Goal: Check status: Check status

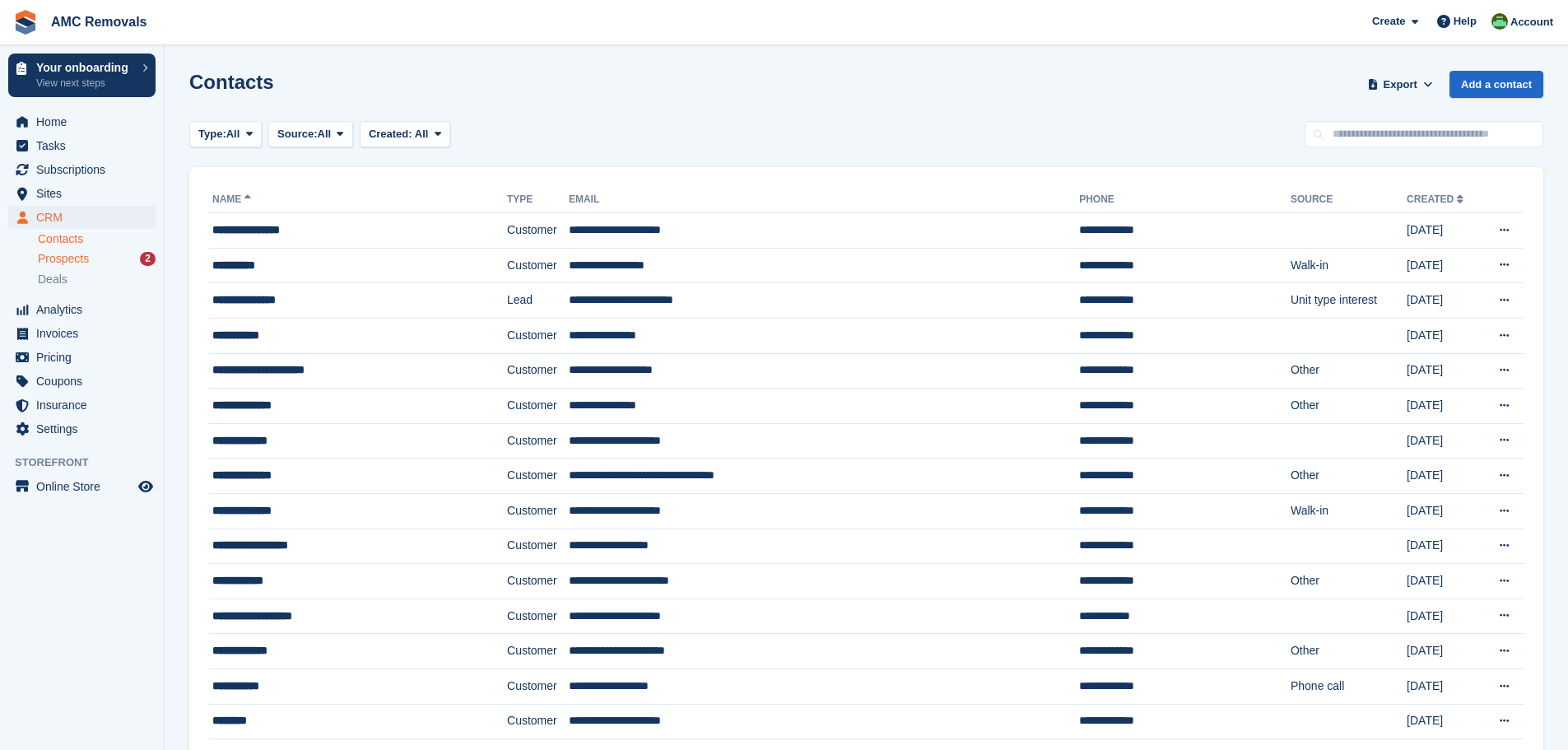
click at [56, 259] on span "Prospects" at bounding box center [63, 259] width 51 height 15
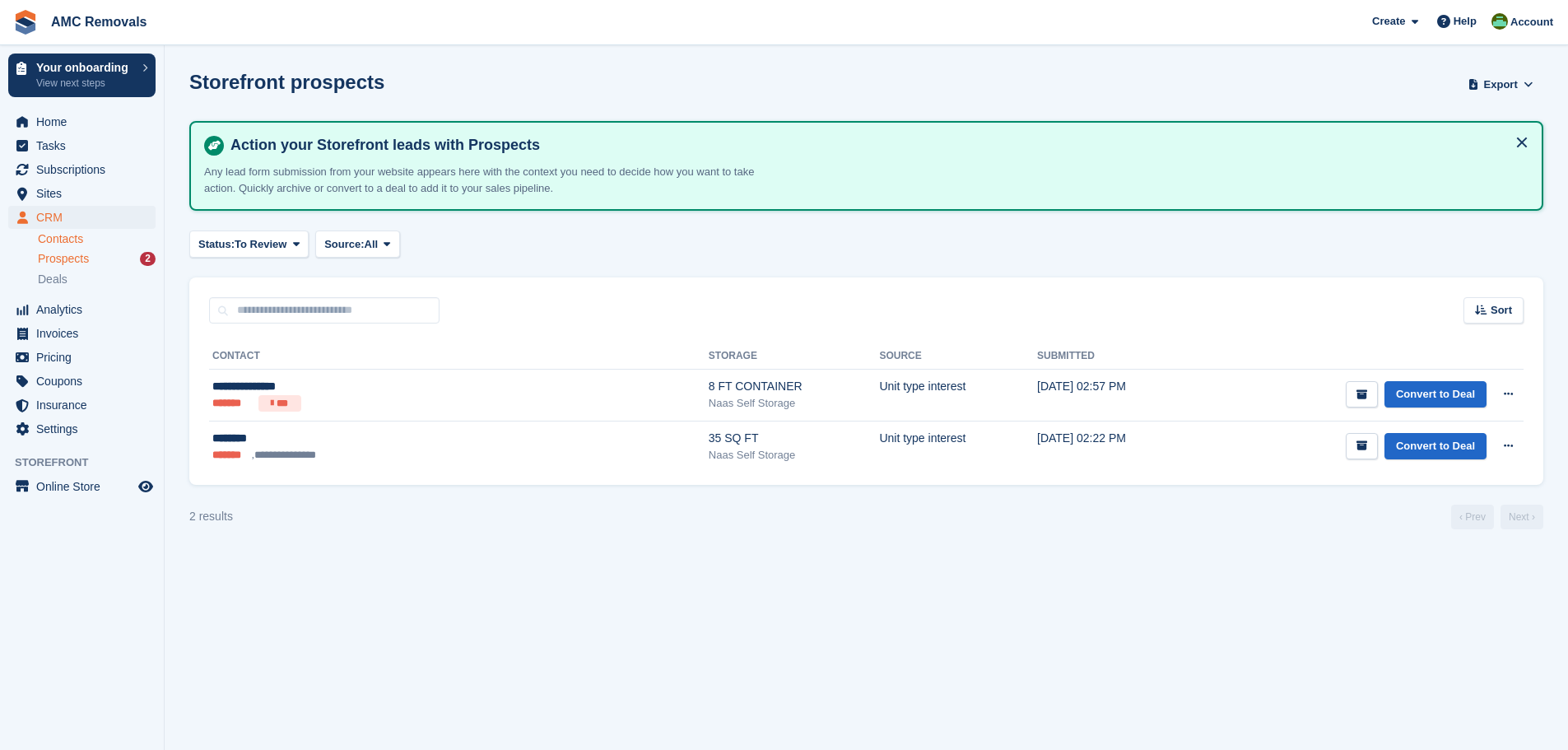
click at [68, 236] on link "Contacts" at bounding box center [96, 239] width 118 height 15
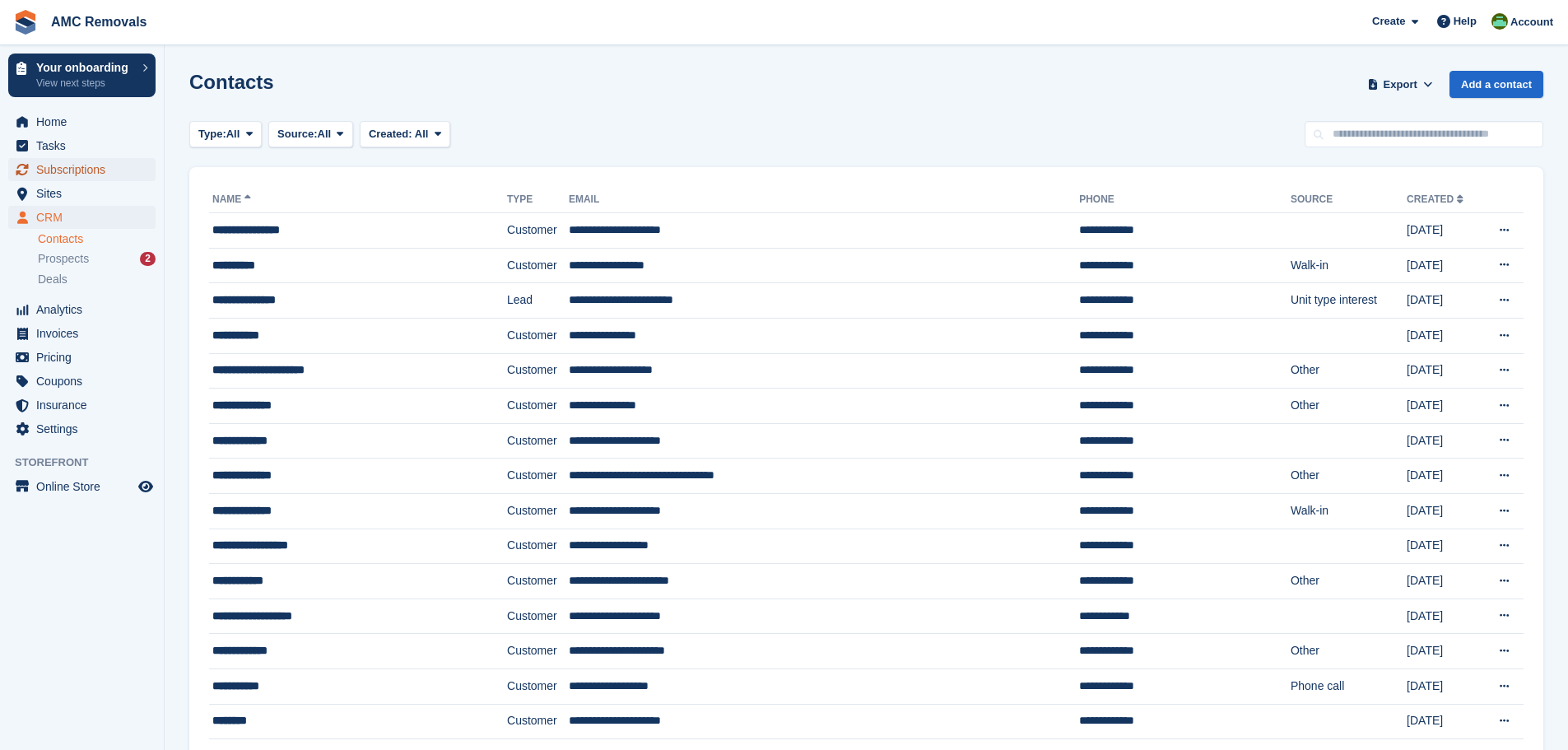
click at [87, 167] on span "Subscriptions" at bounding box center [85, 169] width 99 height 23
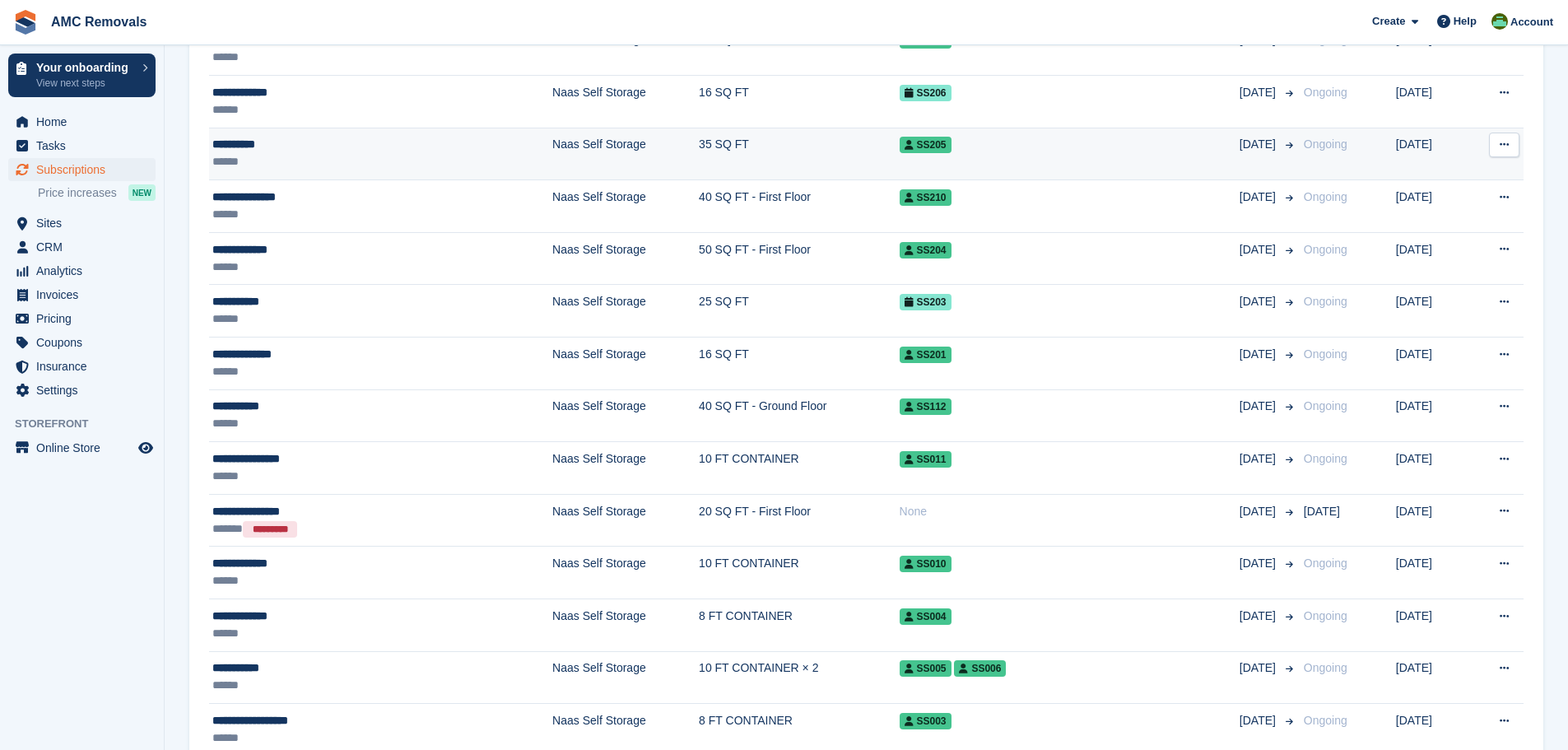
scroll to position [412, 0]
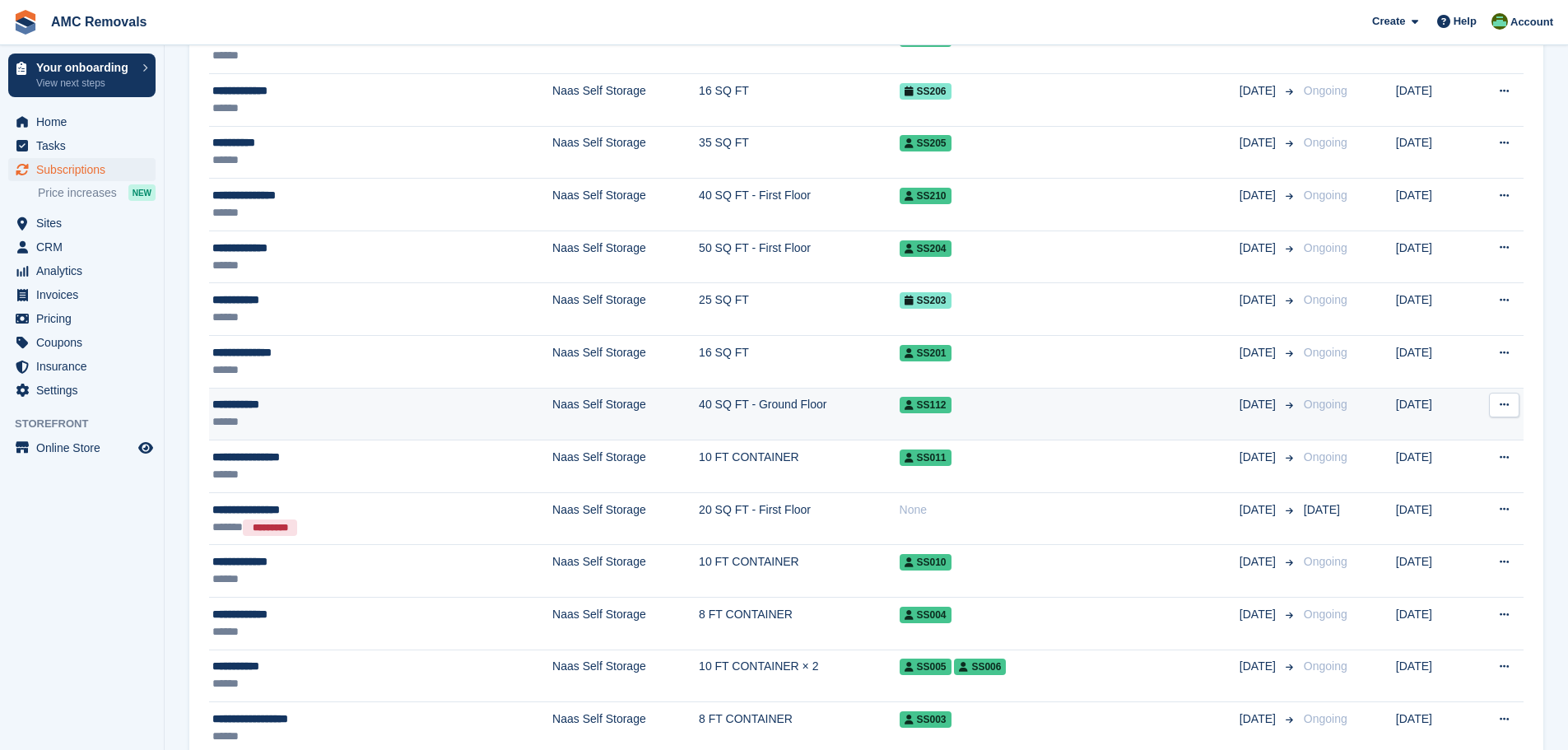
click at [293, 407] on div "**********" at bounding box center [320, 404] width 216 height 17
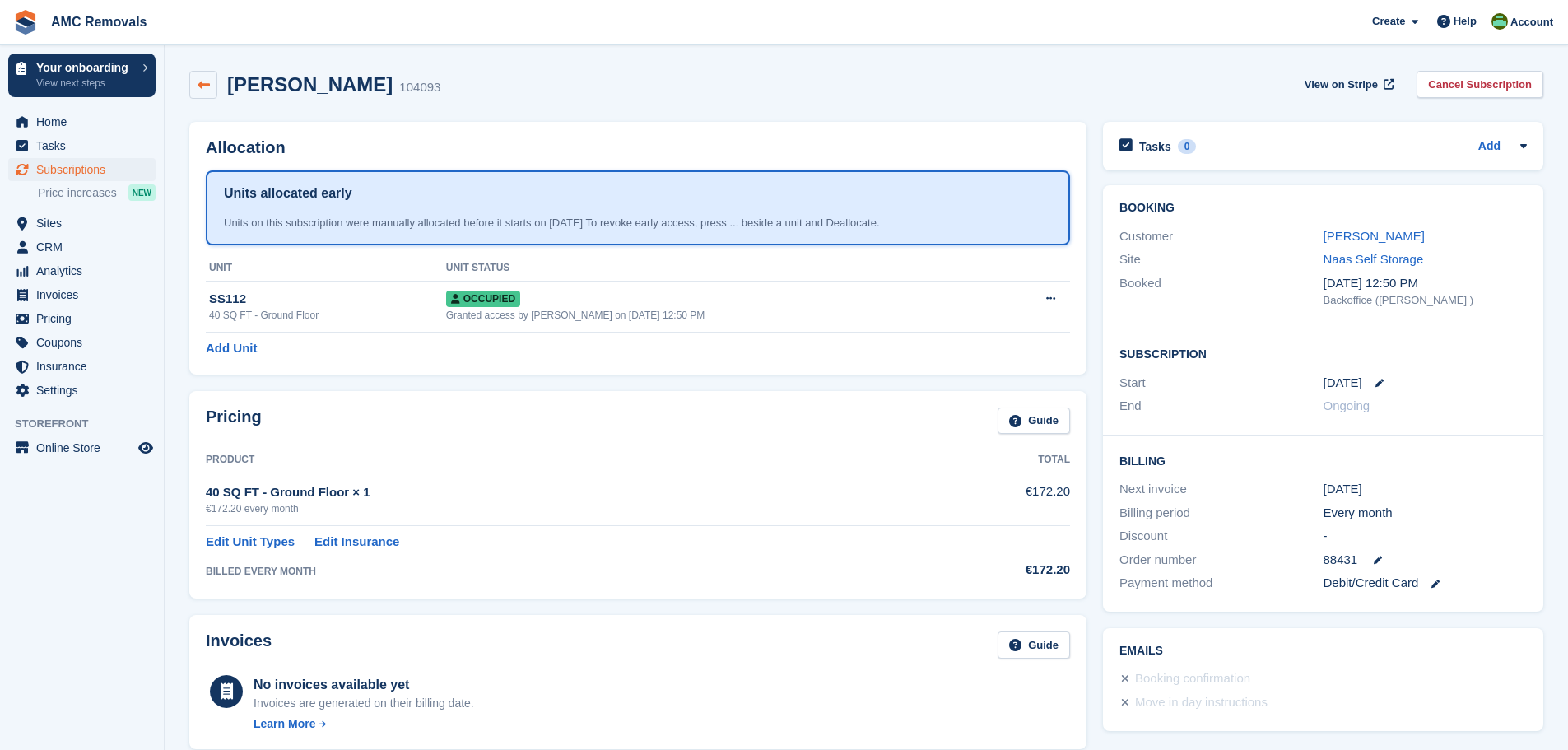
click at [203, 85] on icon at bounding box center [204, 85] width 13 height 13
